Goal: Use online tool/utility: Utilize a website feature to perform a specific function

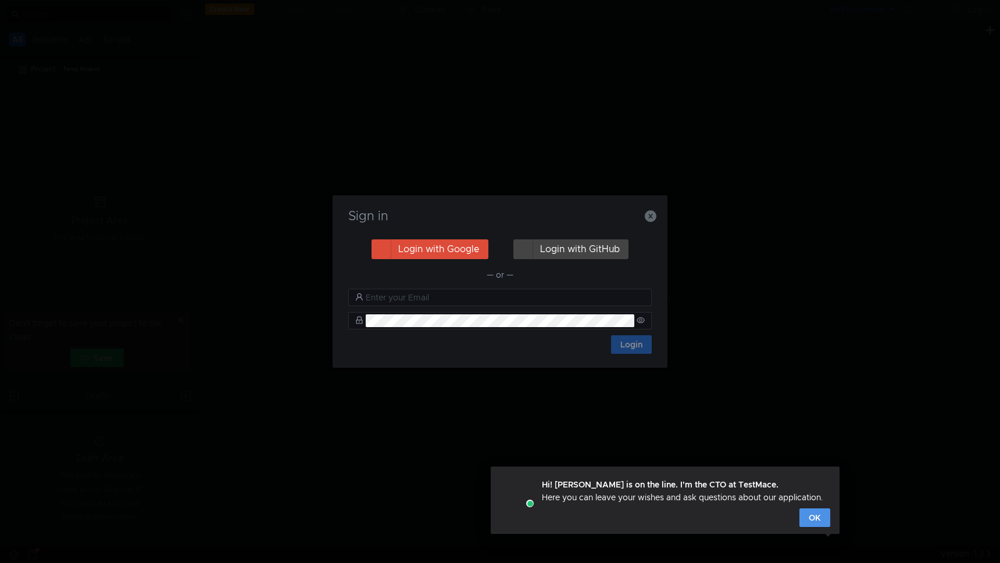
click at [810, 517] on button "OK" at bounding box center [814, 518] width 31 height 19
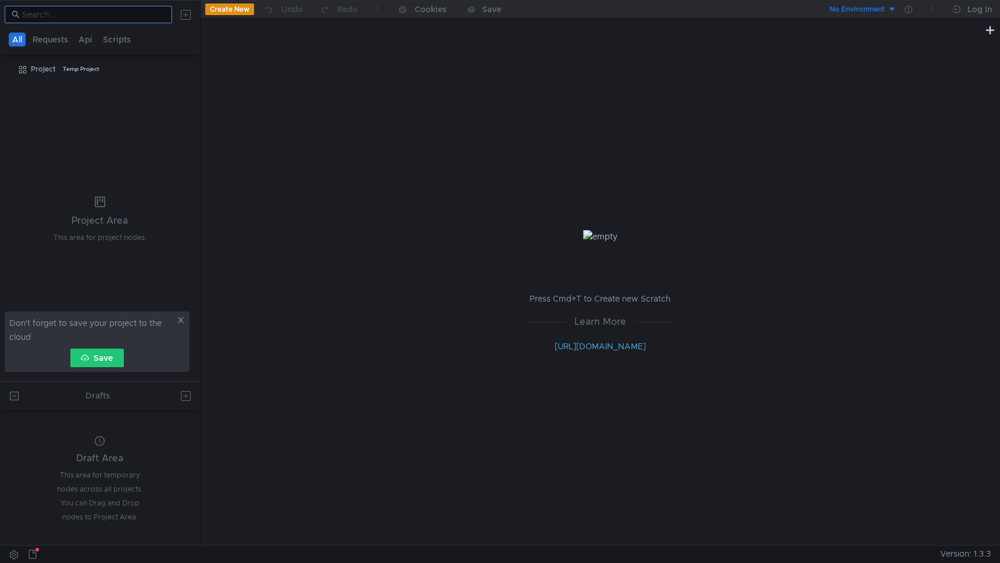
click at [115, 8] on input at bounding box center [93, 14] width 143 height 13
paste input "http://45.132.176.105:37001/content/category"
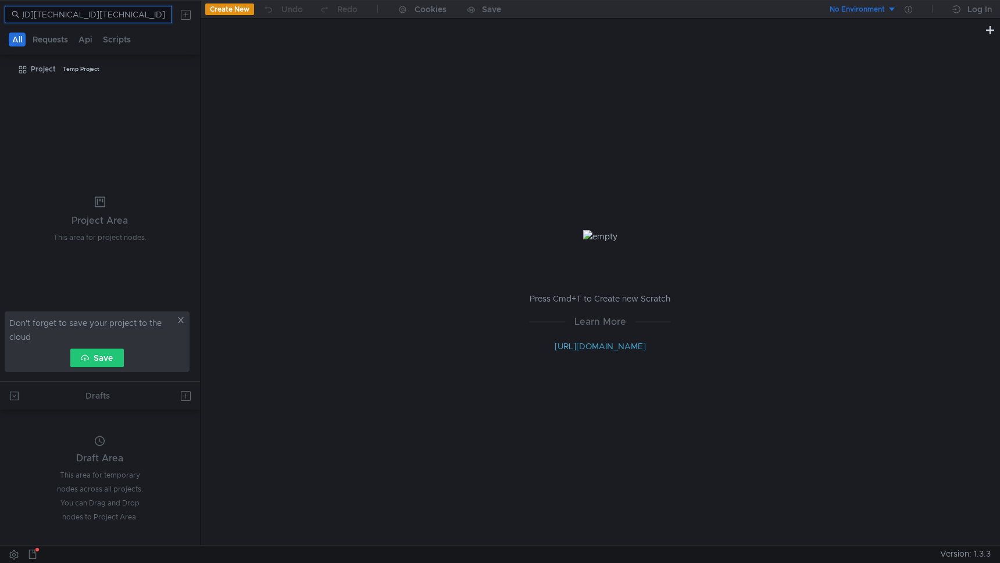
scroll to position [0, 355]
click at [120, 12] on input "http://45.132.176.105:37001/content/chttp://45.132.176.105:37001/content/catego…" at bounding box center [93, 14] width 143 height 13
type input "y"
paste input "http://45.132.176.105:37001/content/category"
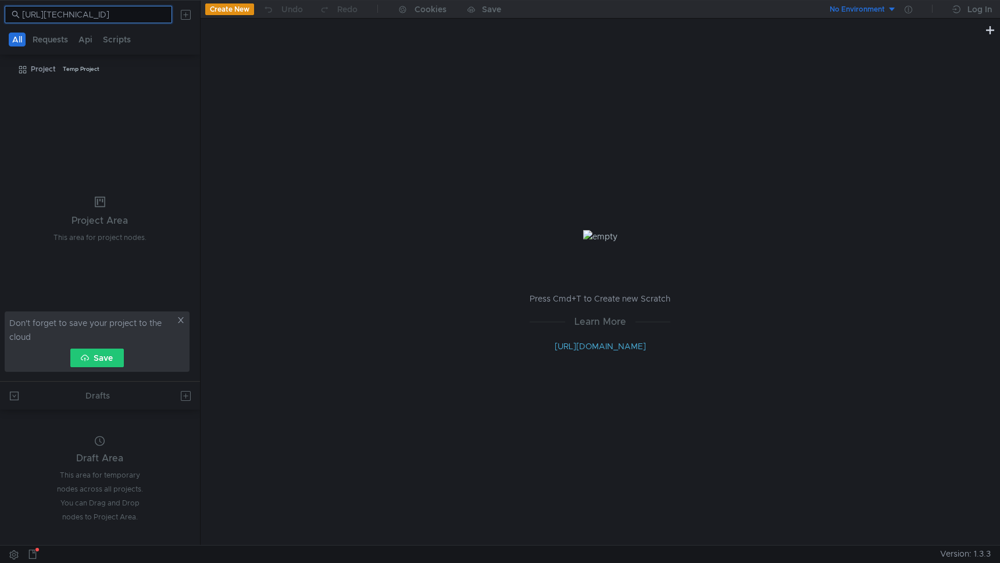
scroll to position [0, 33]
type input "http://45.132.176.105:37001/content/category"
click at [180, 15] on button at bounding box center [186, 14] width 19 height 19
click at [62, 42] on div at bounding box center [500, 281] width 1000 height 563
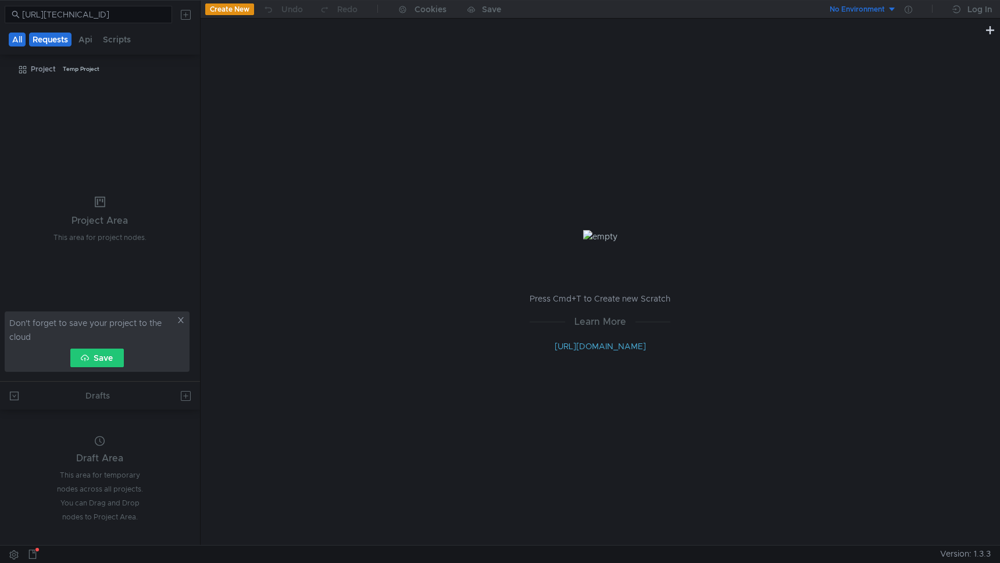
click at [62, 42] on button "Requests" at bounding box center [50, 40] width 42 height 14
click at [131, 16] on input "http://45.132.176.105:37001/content/category" at bounding box center [93, 14] width 143 height 13
type input "c"
click at [248, 12] on button "Create New" at bounding box center [229, 9] width 49 height 12
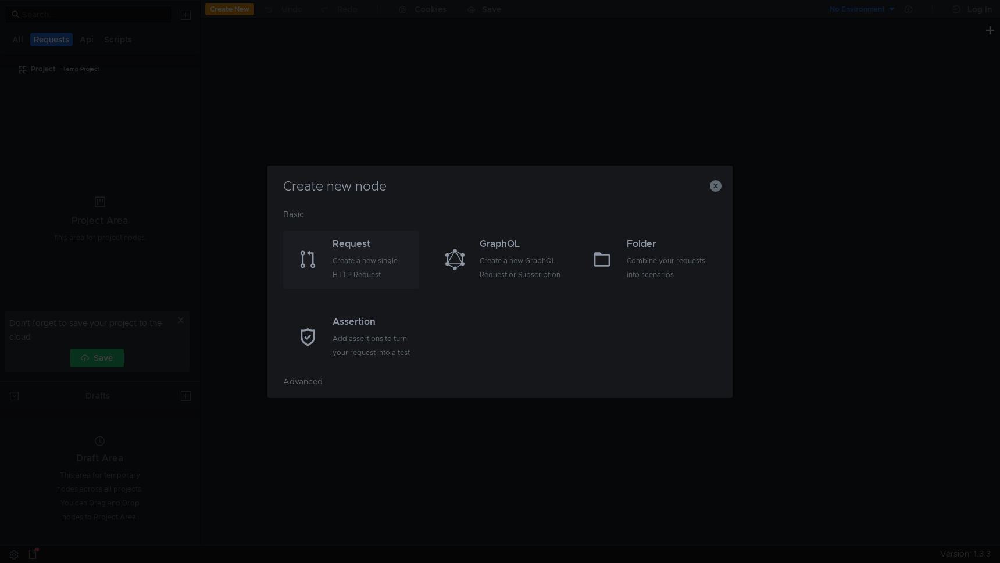
click at [354, 277] on div "Create a new single HTTP Request" at bounding box center [374, 268] width 83 height 28
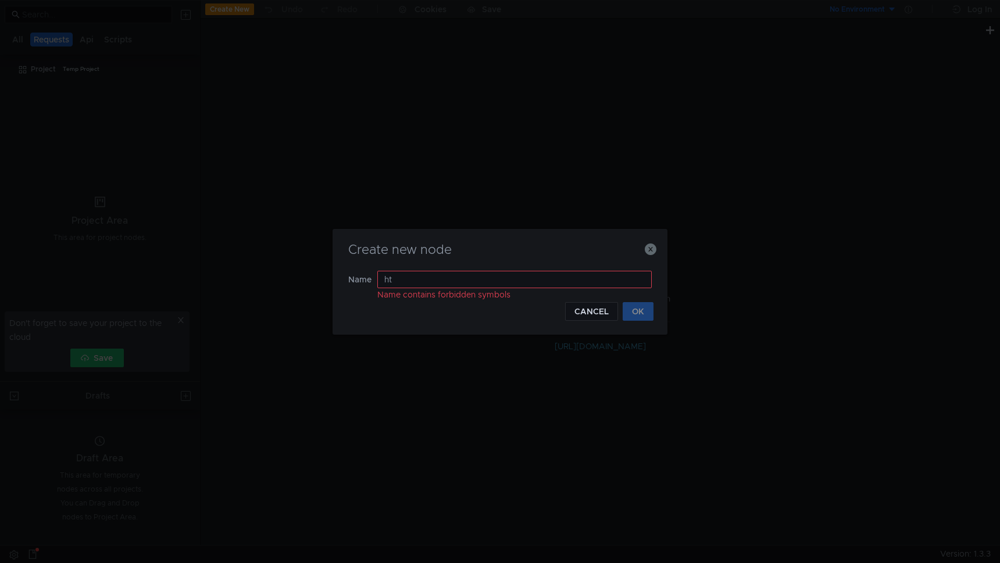
type input "h"
type input "М"
type input "VPS"
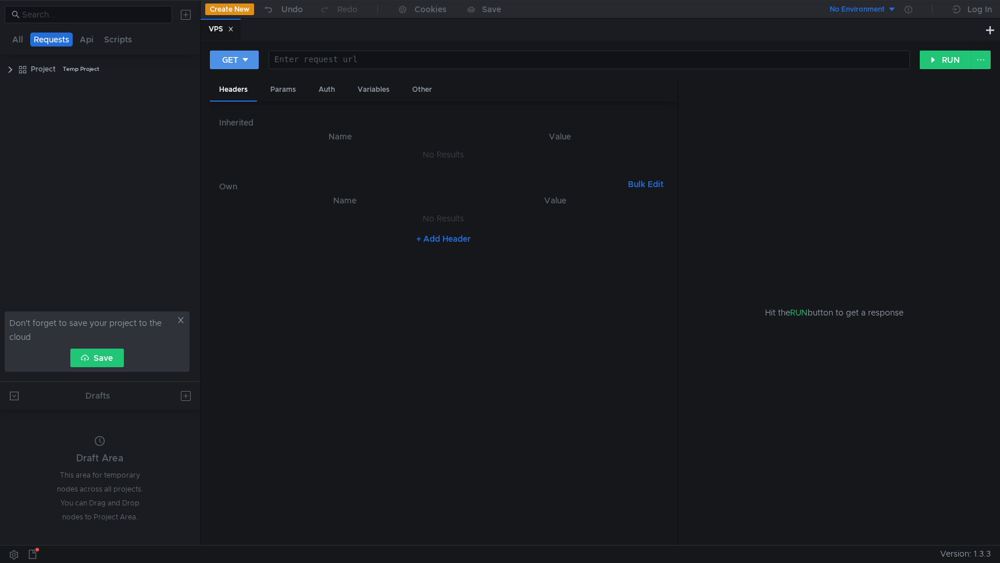
click at [241, 56] on icon at bounding box center [245, 60] width 8 height 8
click at [248, 103] on li "POST" at bounding box center [235, 103] width 51 height 19
click at [347, 65] on div at bounding box center [592, 69] width 634 height 28
paste textarea "http://45.132.176.105:37001/content/category"
type textarea "http://45.132.176.105:37001/content/category"
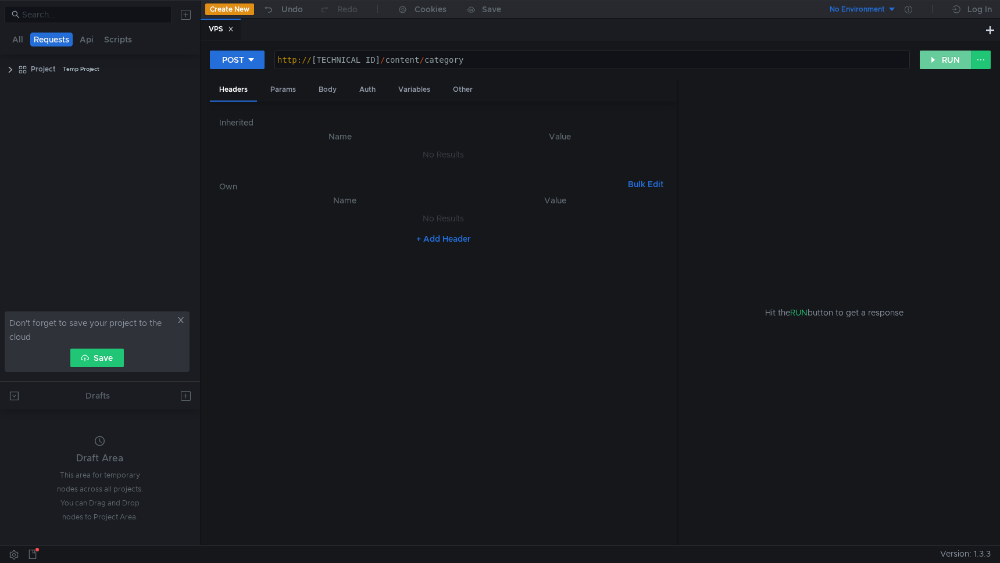
click at [948, 65] on button "RUN" at bounding box center [946, 60] width 52 height 19
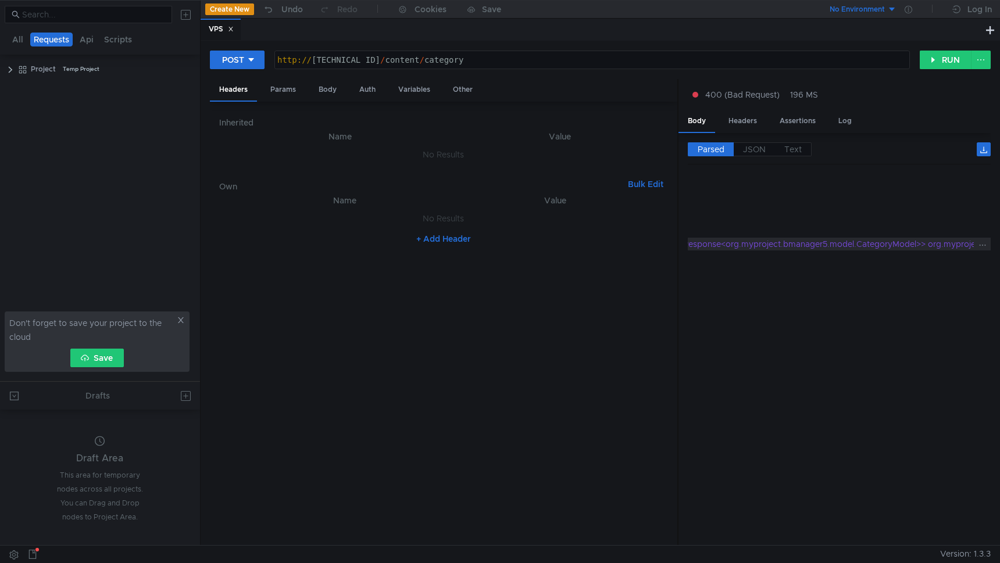
scroll to position [0, 610]
click at [322, 84] on div "Body" at bounding box center [327, 90] width 37 height 22
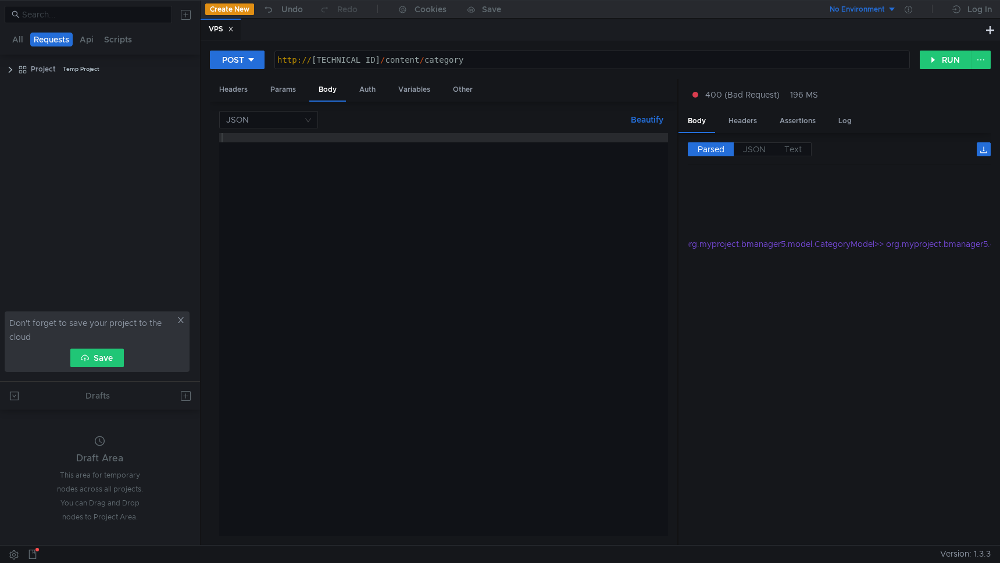
click at [362, 134] on div at bounding box center [443, 344] width 449 height 422
type textarea "{"
click at [917, 65] on div "POST http://45.132.176.105:37001/content/category http:// 45.132.176.105:37001 …" at bounding box center [565, 60] width 710 height 20
click at [935, 65] on button "RUN" at bounding box center [946, 60] width 52 height 19
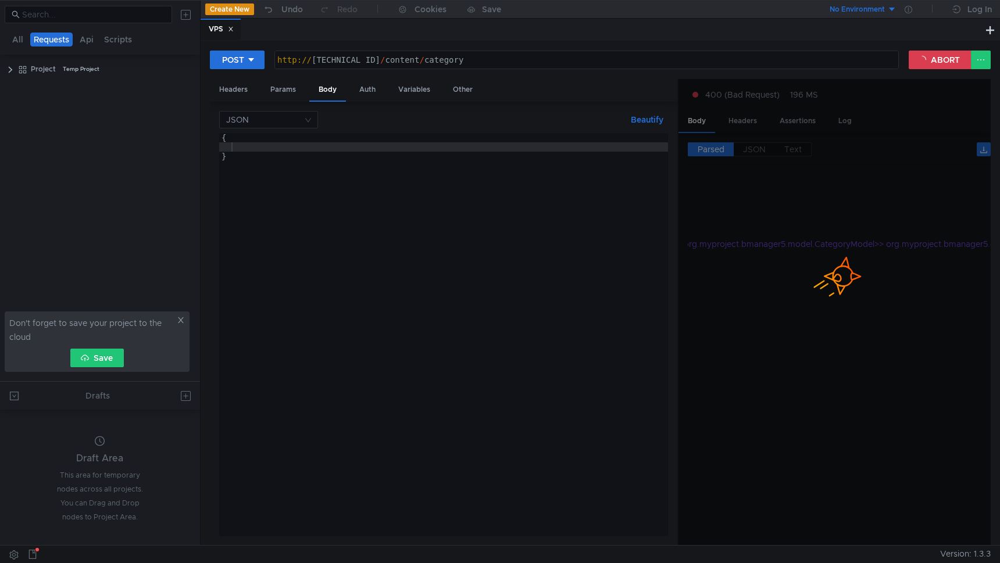
scroll to position [0, 0]
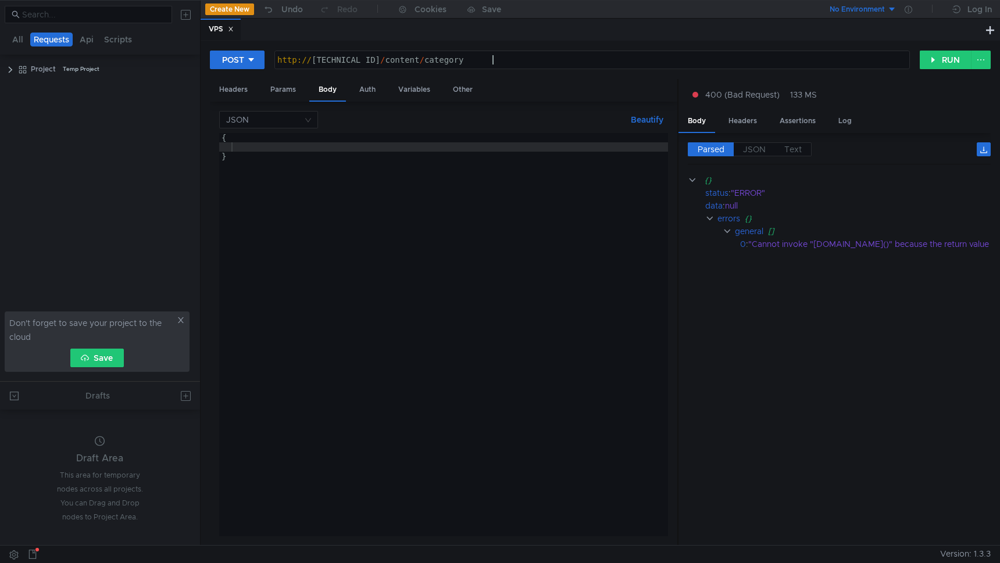
click at [519, 64] on div "http:// 45.132.176.105:37001 / content / category" at bounding box center [592, 69] width 634 height 28
type textarea "[URL][TECHNICAL_ID]"
click at [956, 43] on div "POST http://45.132.176.105:37001/content/category/search http:// 45.132.176.105…" at bounding box center [600, 293] width 799 height 505
click at [953, 62] on button "RUN" at bounding box center [946, 60] width 52 height 19
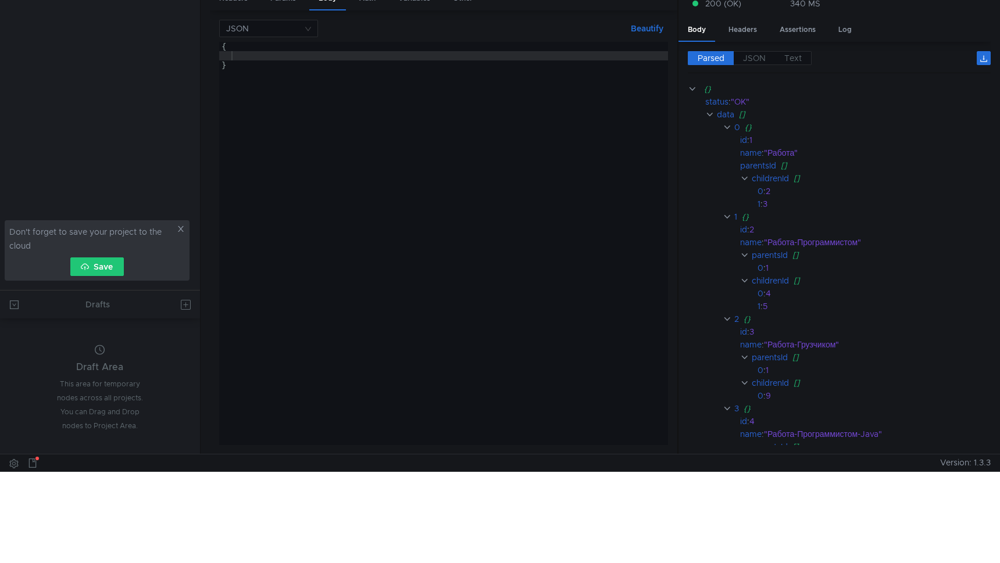
scroll to position [0, 0]
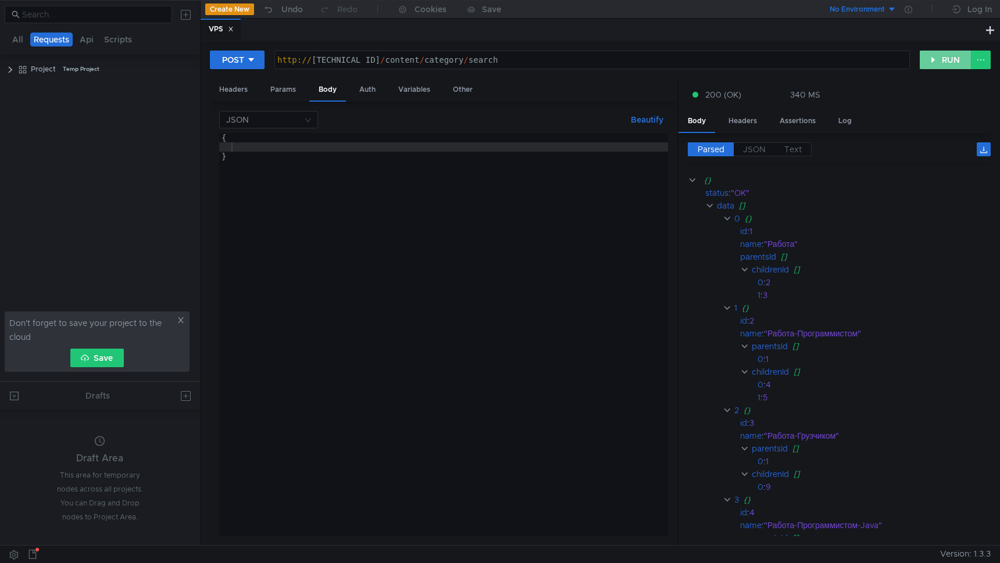
click at [959, 56] on button "RUN" at bounding box center [946, 60] width 52 height 19
click at [957, 56] on button "RUN" at bounding box center [946, 60] width 52 height 19
click at [955, 56] on button "RUN" at bounding box center [946, 60] width 52 height 19
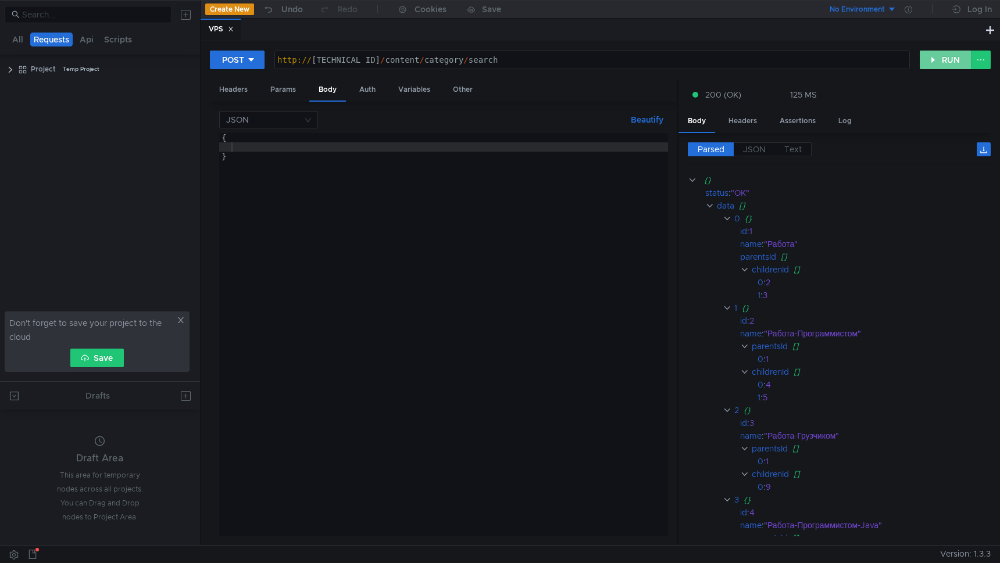
click at [955, 56] on button "RUN" at bounding box center [946, 60] width 52 height 19
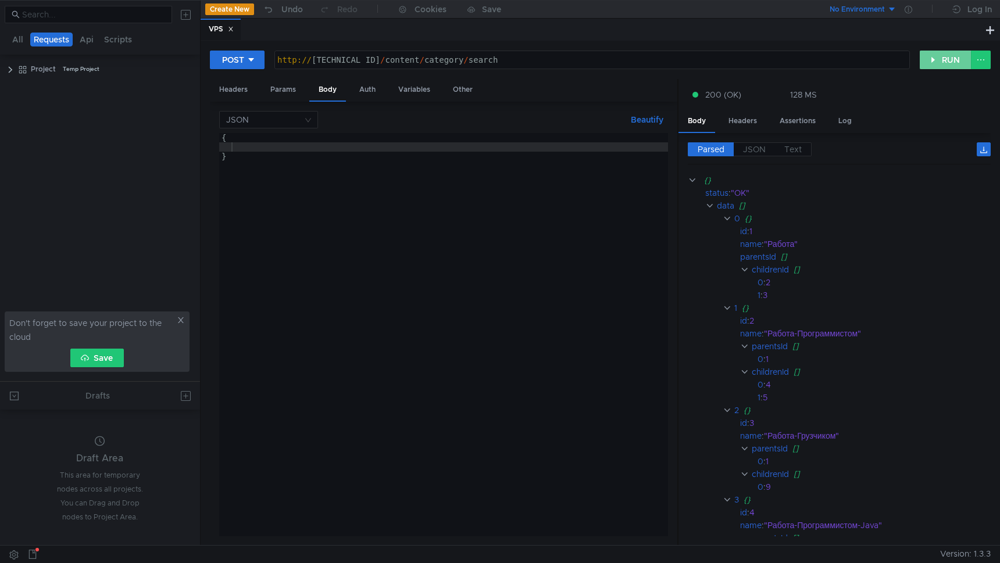
click at [955, 56] on button "RUN" at bounding box center [946, 60] width 52 height 19
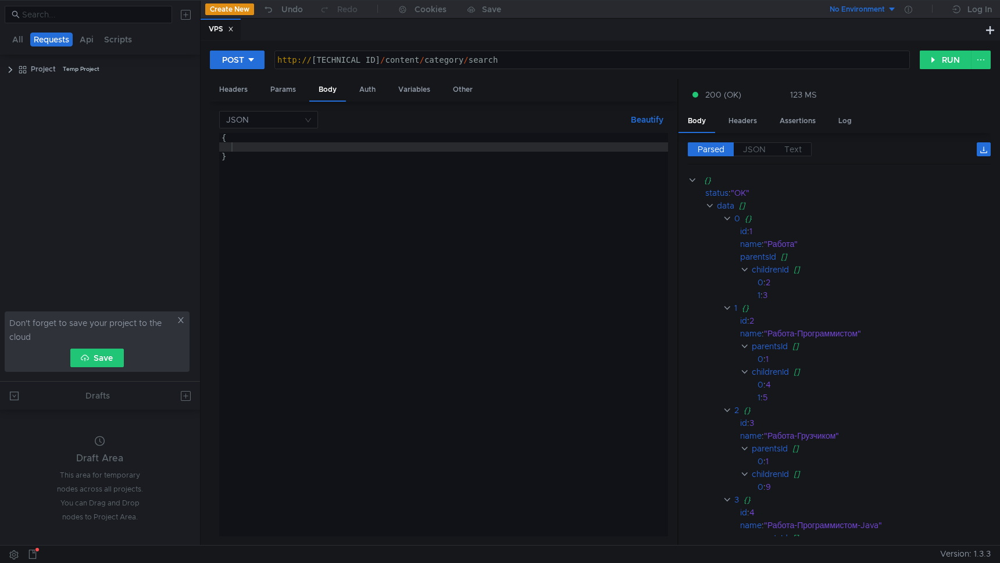
scroll to position [0, 17]
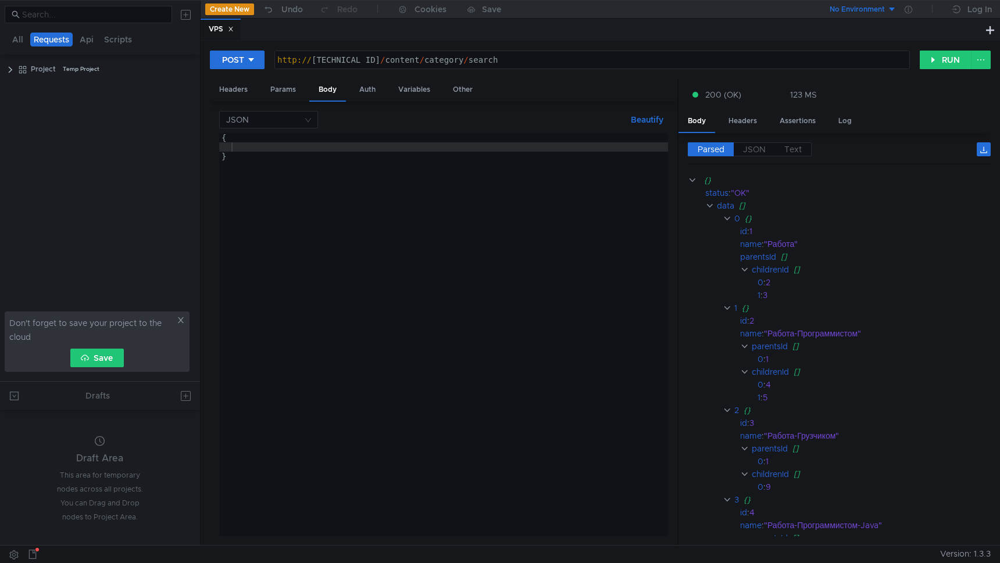
scroll to position [0, 17]
